Goal: Task Accomplishment & Management: Use online tool/utility

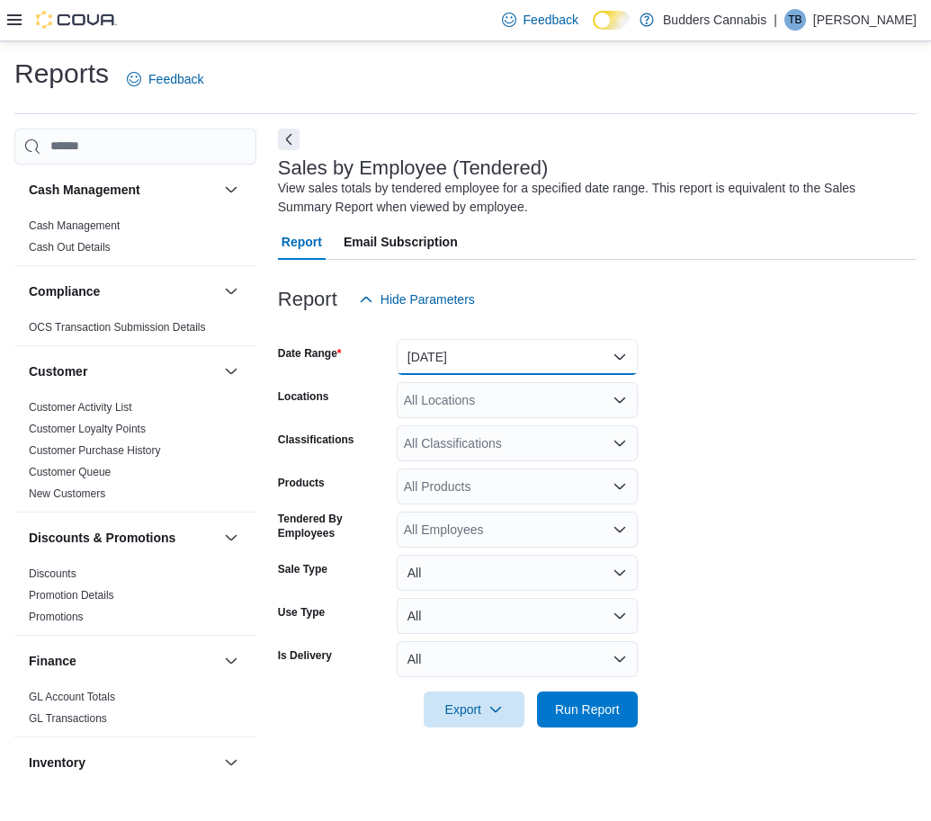
click at [487, 358] on button "[DATE]" at bounding box center [517, 357] width 241 height 36
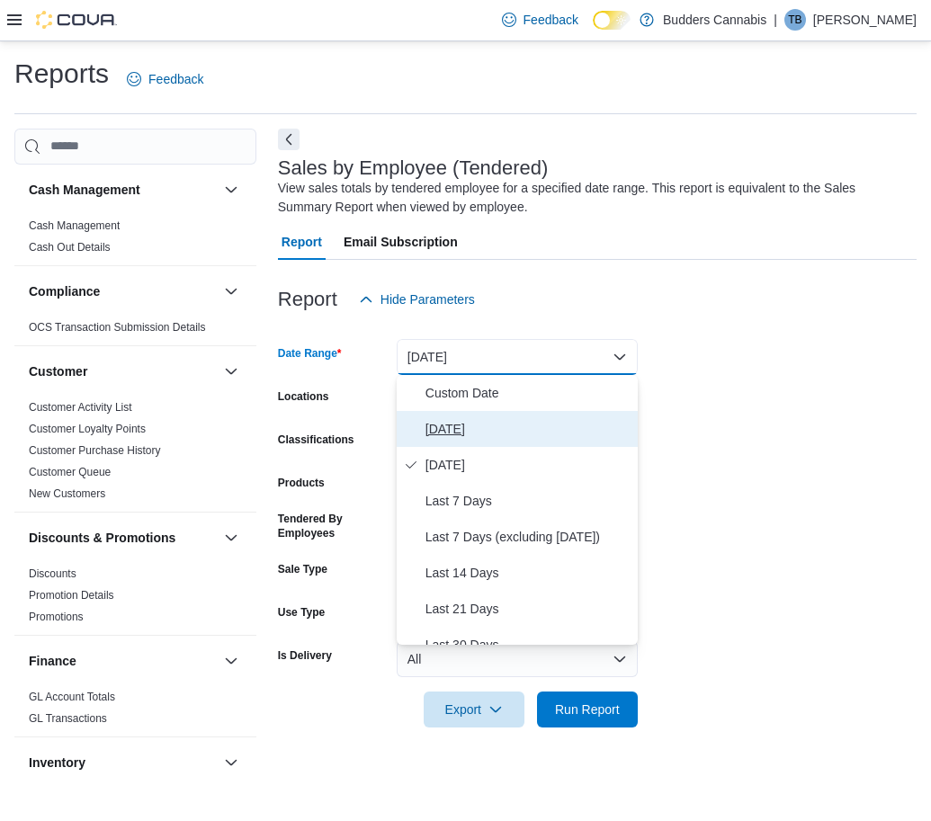
click at [471, 415] on button "[DATE]" at bounding box center [517, 429] width 241 height 36
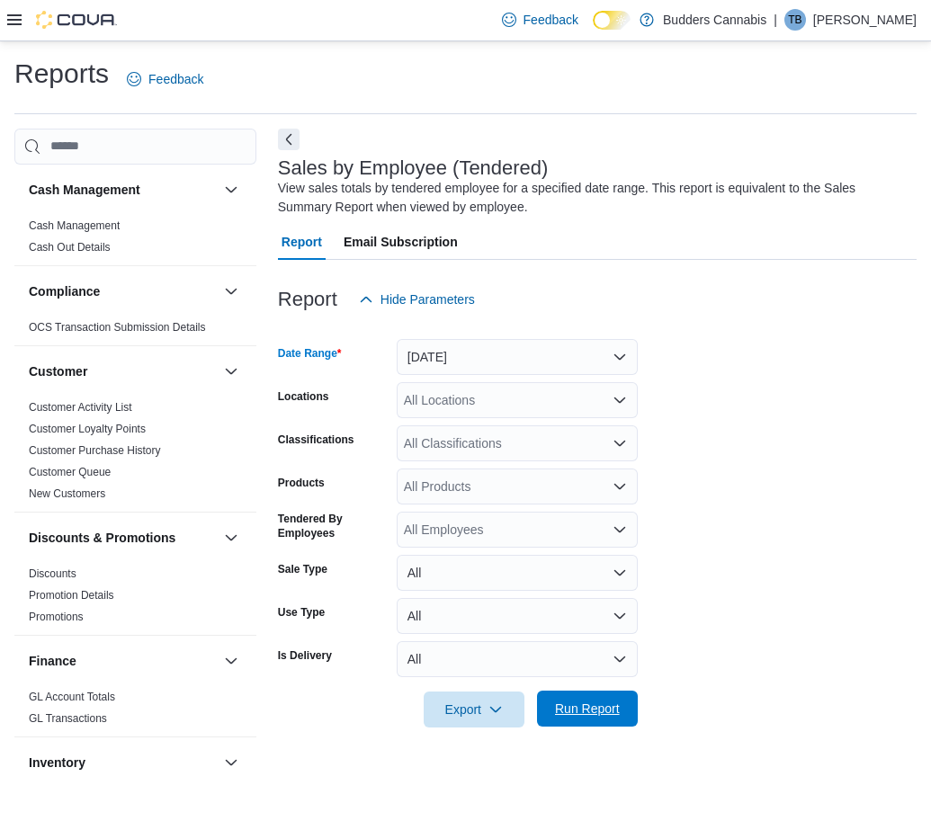
click at [582, 709] on span "Run Report" at bounding box center [587, 709] width 65 height 18
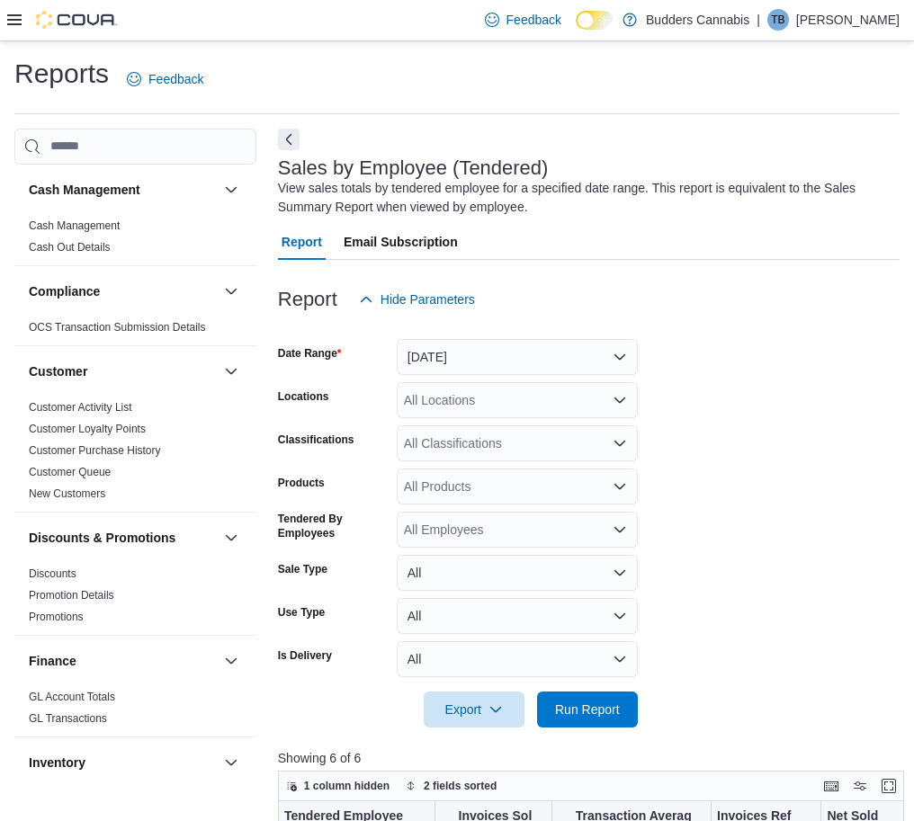
drag, startPoint x: 293, startPoint y: 134, endPoint x: 326, endPoint y: 146, distance: 35.3
click at [292, 134] on button "Next" at bounding box center [289, 140] width 22 height 22
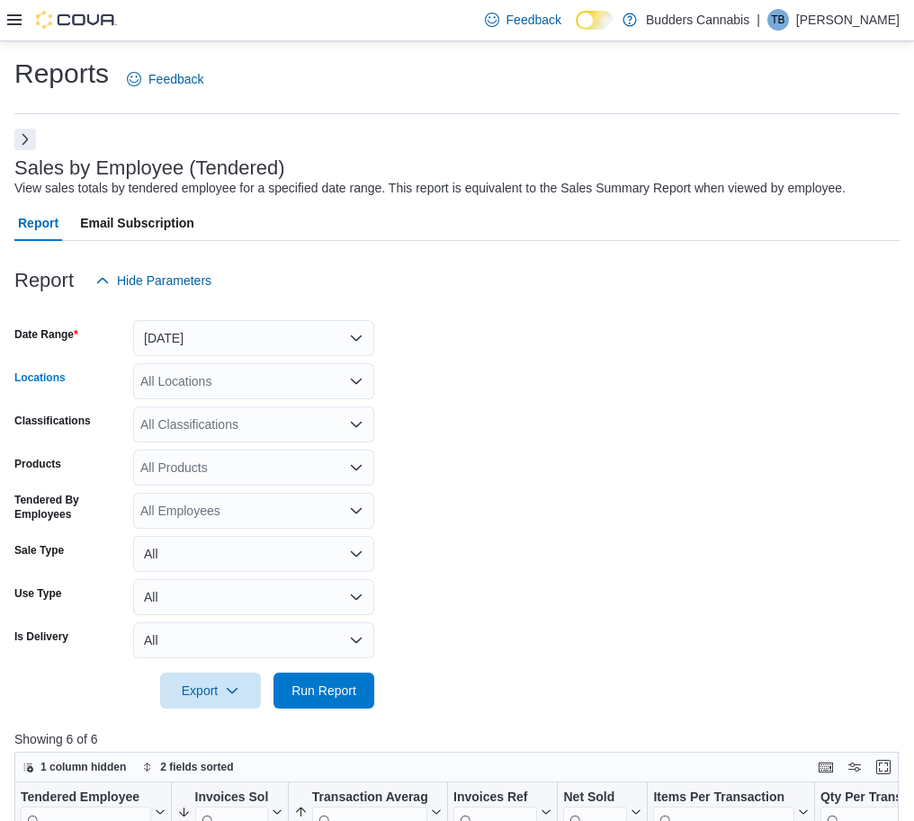
click at [226, 377] on div "All Locations" at bounding box center [253, 381] width 241 height 36
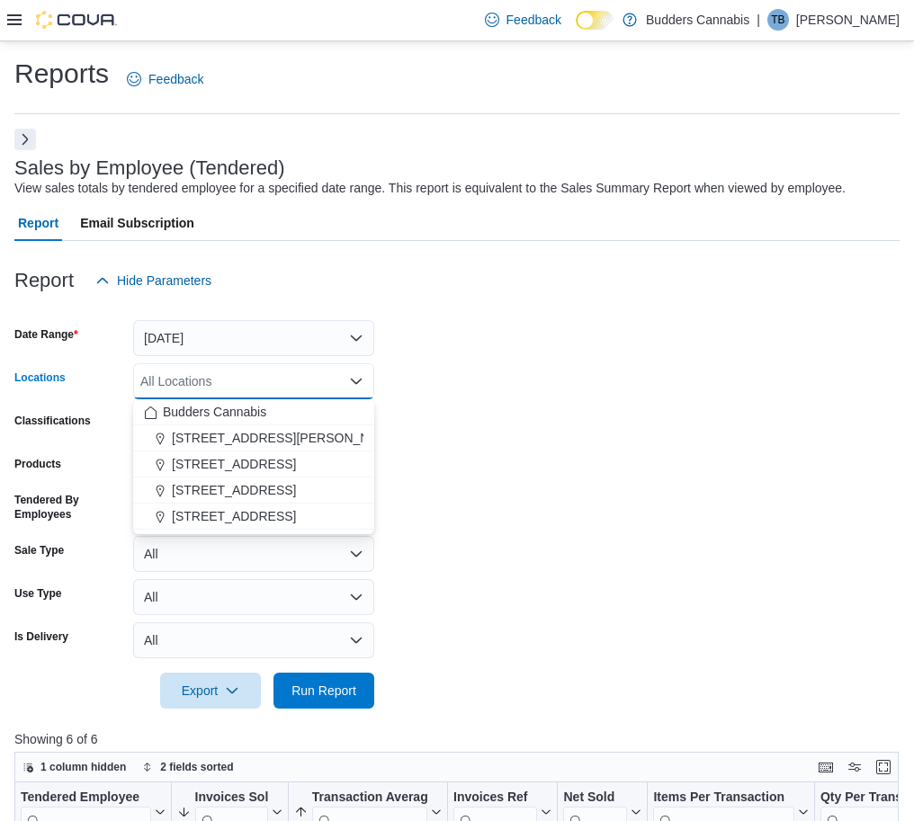
click at [233, 386] on div "All Locations Combo box. Selected. Combo box input. All Locations. Type some te…" at bounding box center [253, 381] width 241 height 36
click at [237, 492] on span "[STREET_ADDRESS]" at bounding box center [234, 490] width 124 height 18
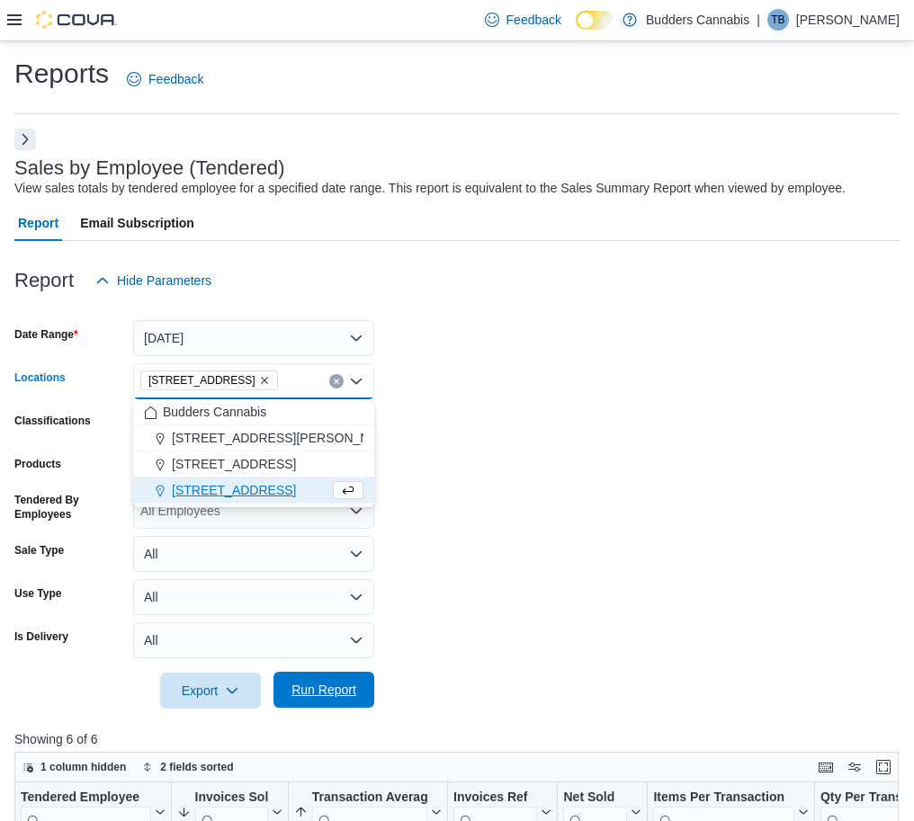
drag, startPoint x: 328, startPoint y: 707, endPoint x: 344, endPoint y: 683, distance: 29.2
click at [331, 705] on span "Run Report" at bounding box center [323, 690] width 79 height 36
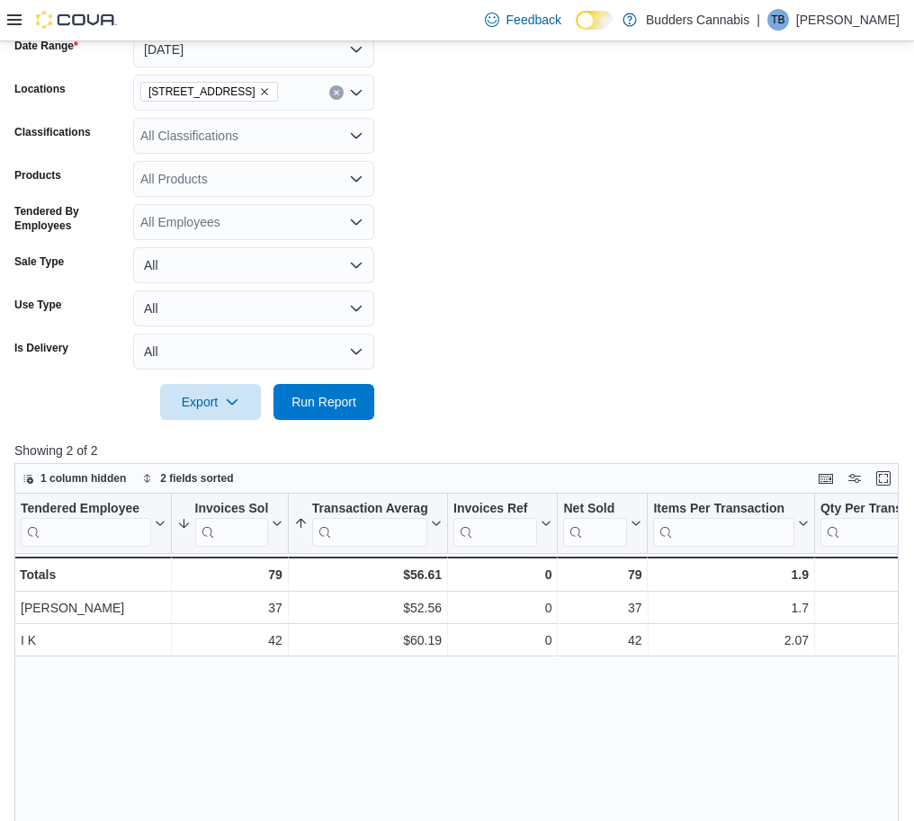
scroll to position [112, 0]
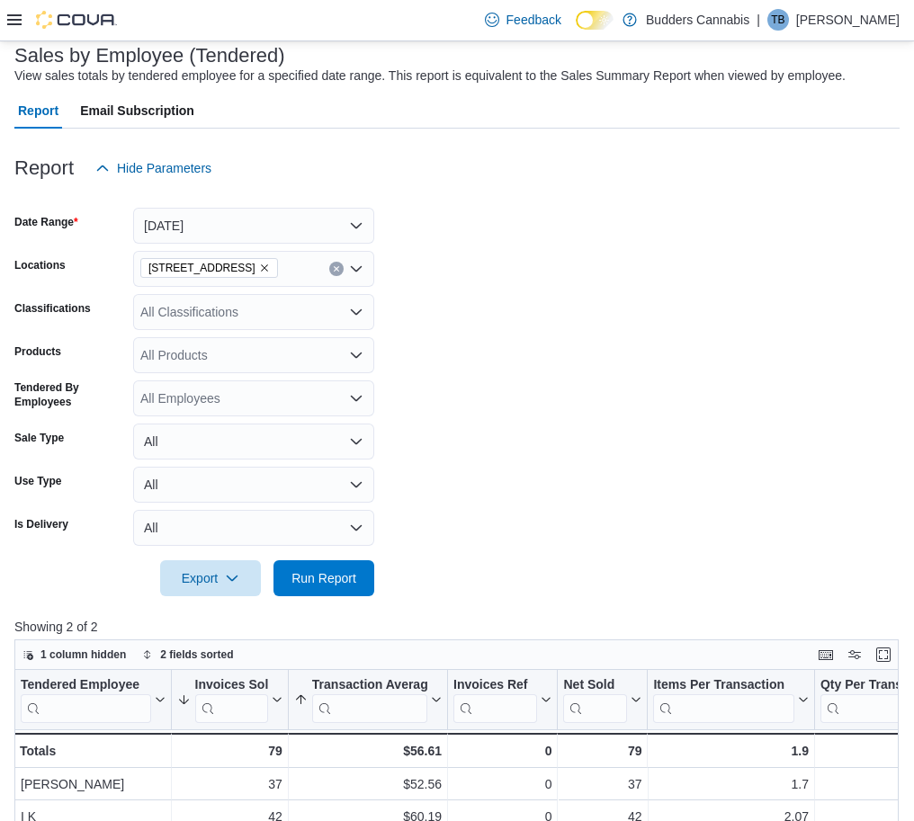
click at [270, 268] on icon "Remove 3466 Dundas St. W Unit 1 from selection in this group" at bounding box center [264, 268] width 11 height 11
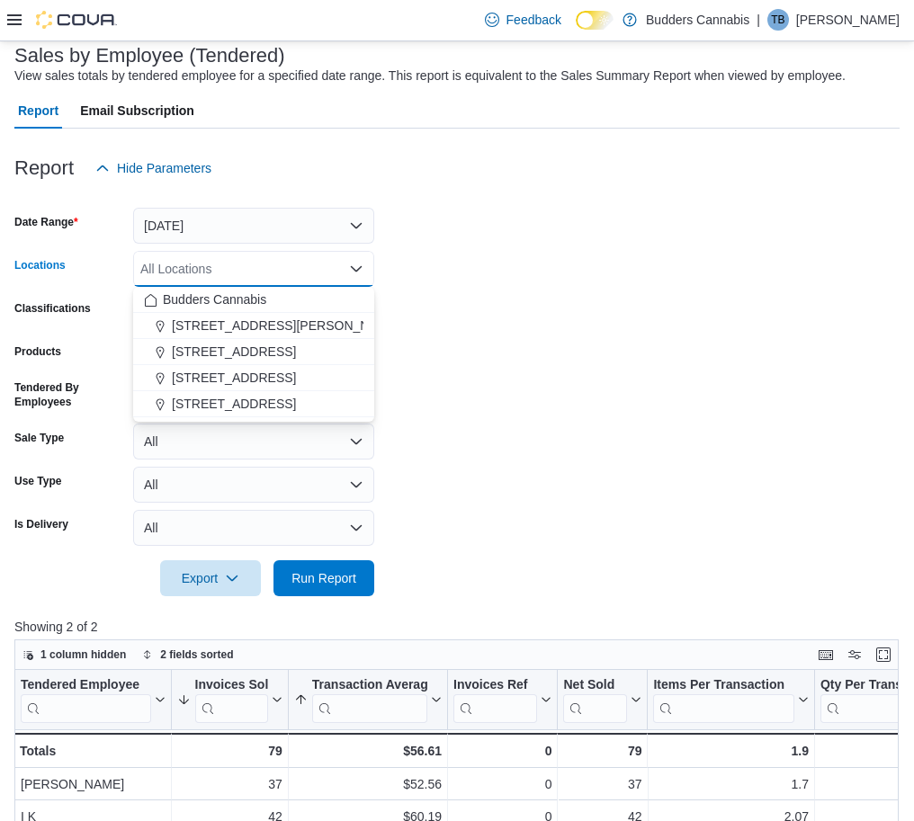
click at [283, 268] on div "All Locations Combo box. Selected. Combo box input. All Locations. Type some te…" at bounding box center [253, 269] width 241 height 36
click at [233, 353] on span "[STREET_ADDRESS]" at bounding box center [234, 352] width 124 height 18
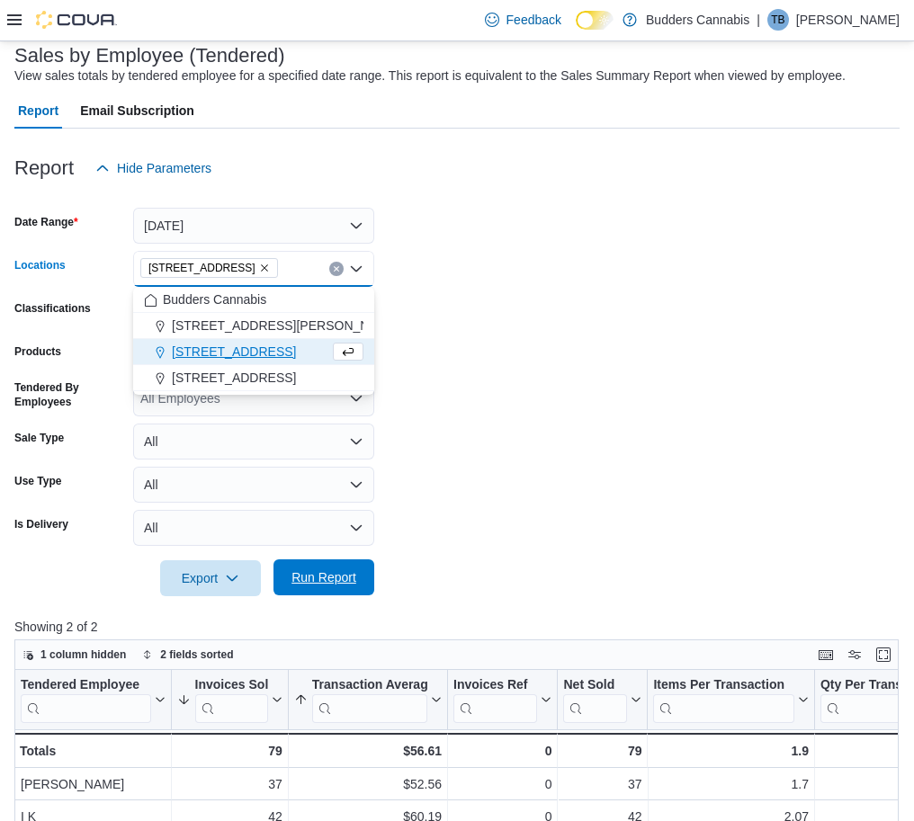
click at [334, 578] on span "Run Report" at bounding box center [323, 577] width 65 height 18
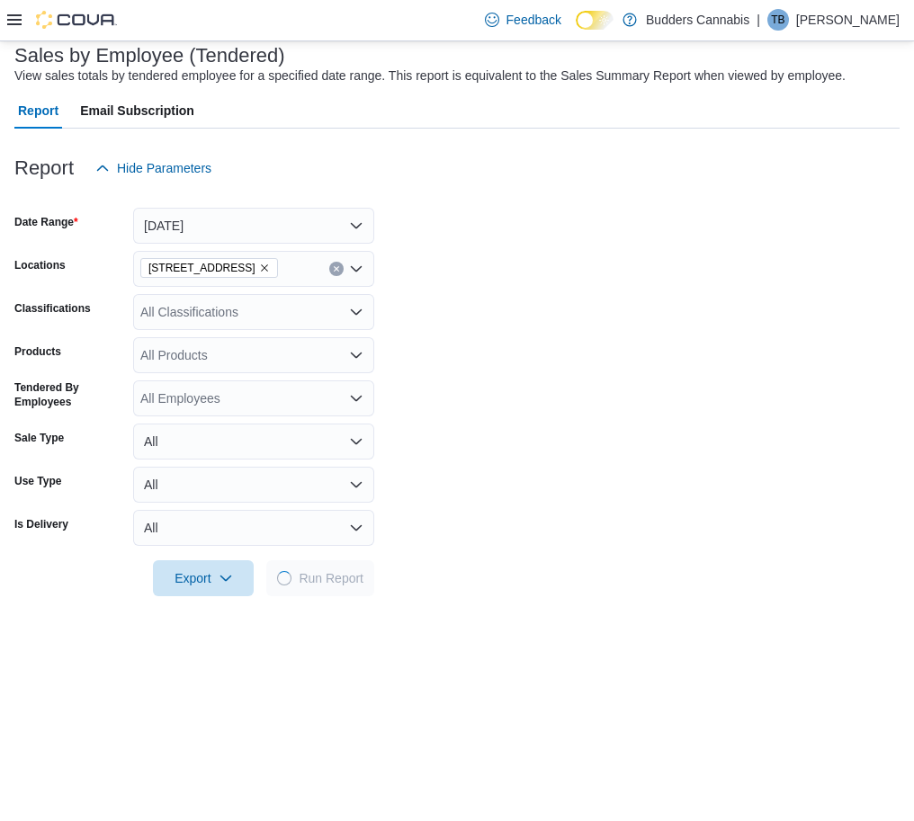
scroll to position [337, 0]
